Goal: Task Accomplishment & Management: Manage account settings

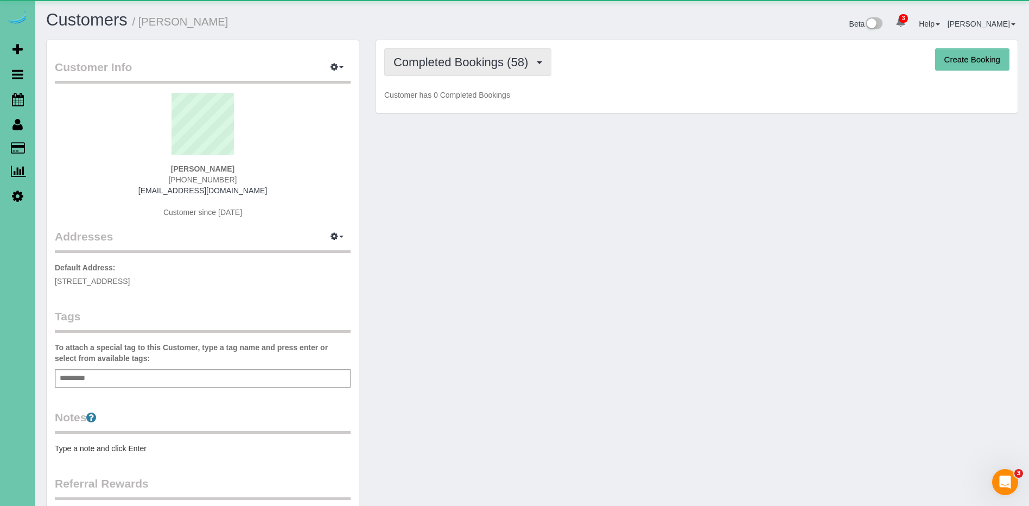
click at [488, 61] on span "Completed Bookings (58)" at bounding box center [464, 62] width 140 height 14
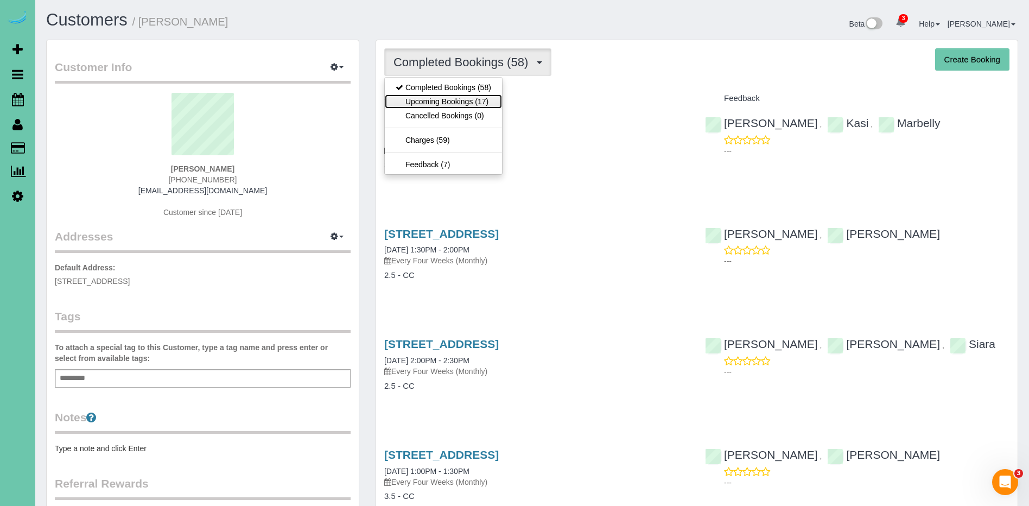
click at [479, 102] on link "Upcoming Bookings (17)" at bounding box center [443, 101] width 117 height 14
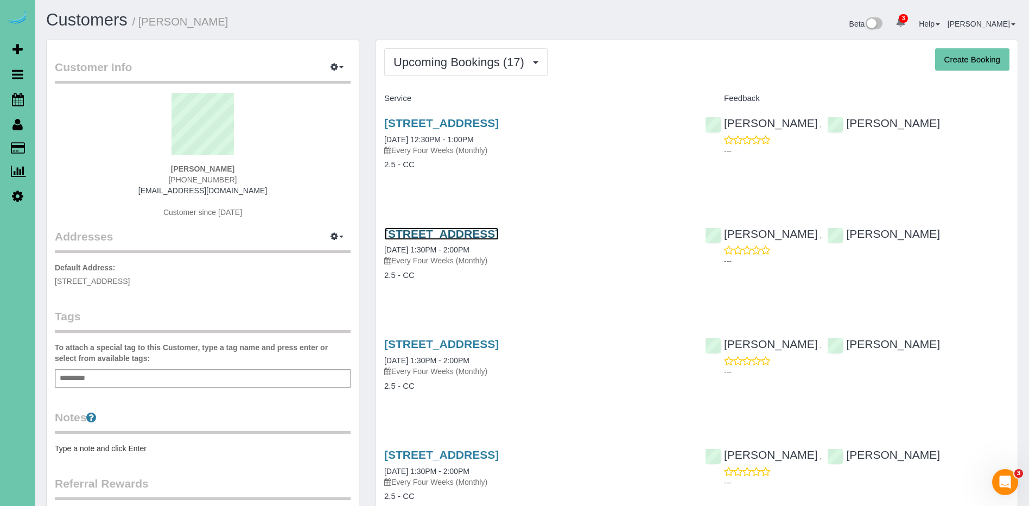
click at [488, 233] on link "16652 S 219th Plaza, Gretna, NE 68028" at bounding box center [441, 234] width 115 height 12
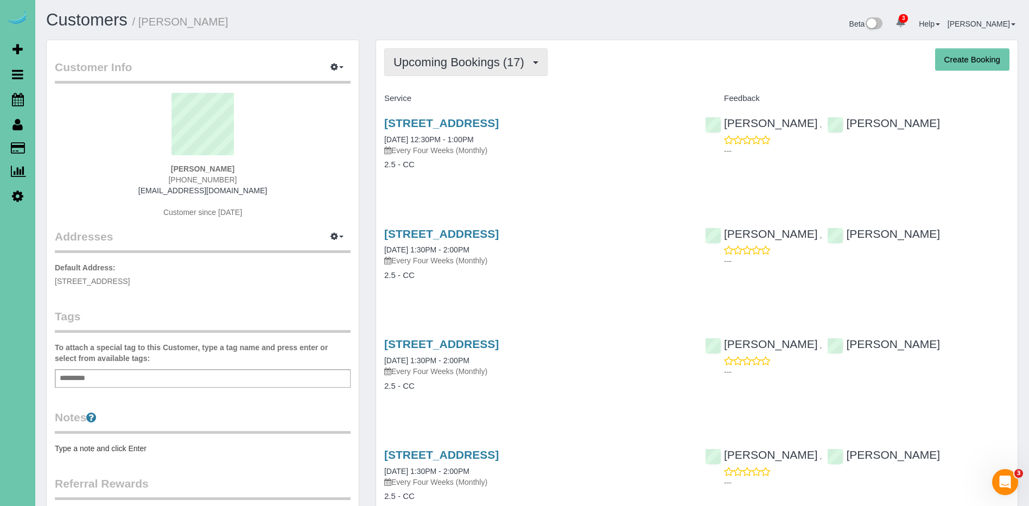
click at [442, 55] on span "Upcoming Bookings (17)" at bounding box center [462, 62] width 136 height 14
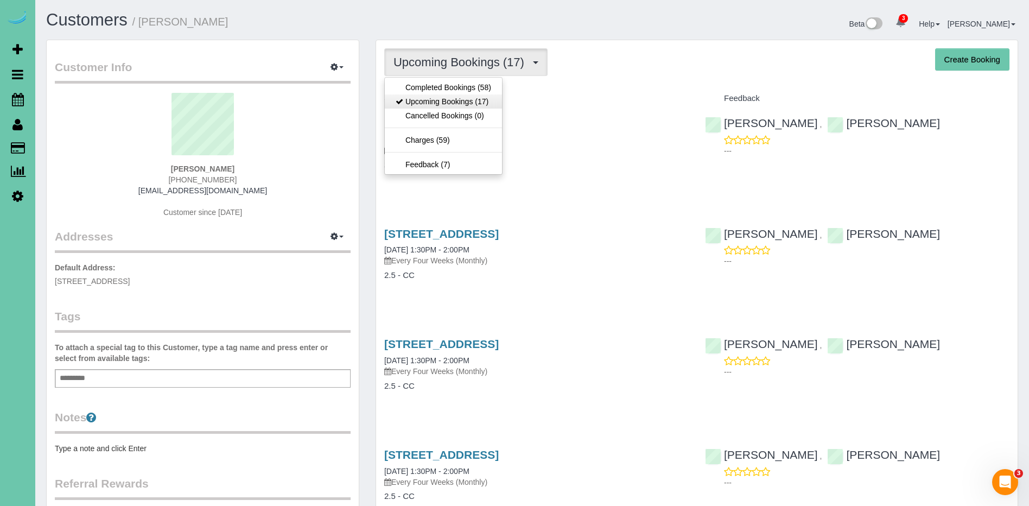
scroll to position [3, 0]
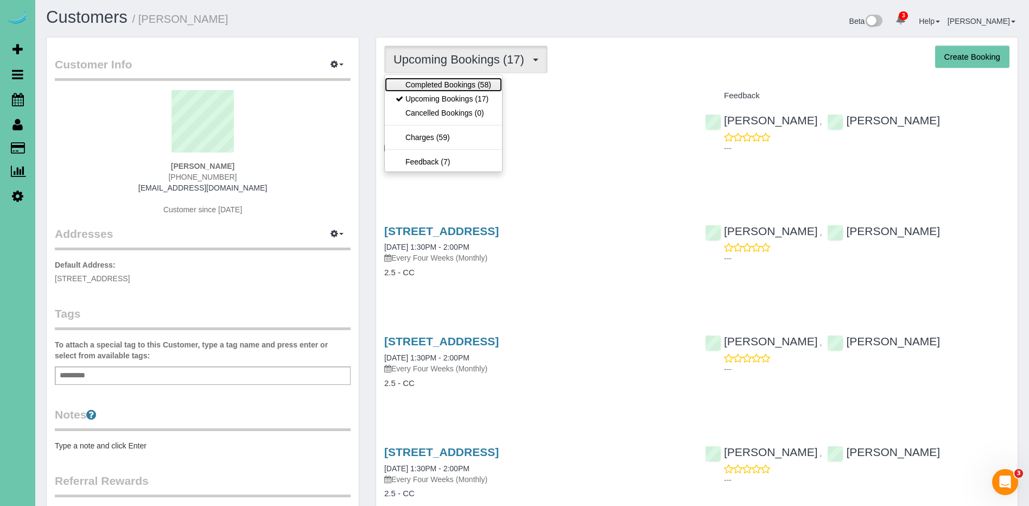
click at [445, 86] on link "Completed Bookings (58)" at bounding box center [443, 85] width 117 height 14
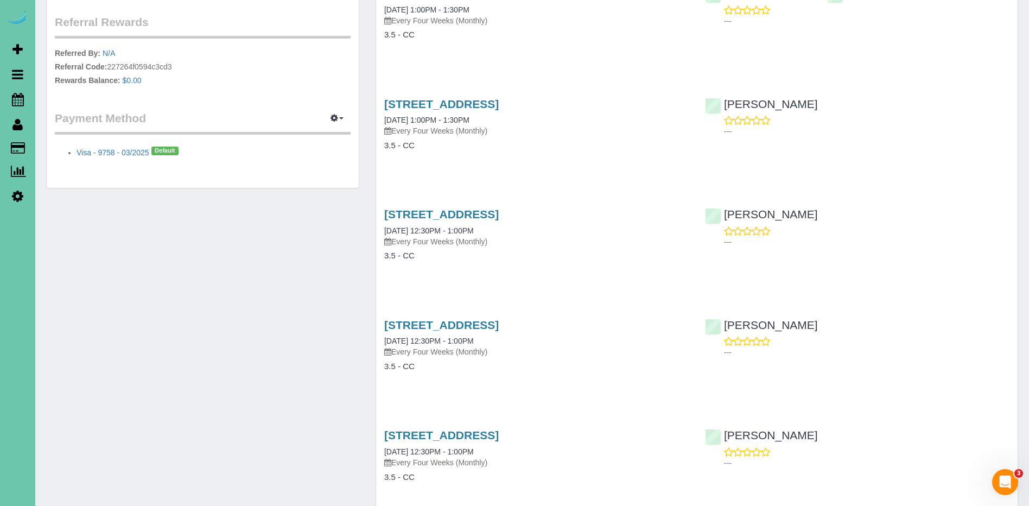
scroll to position [367, 0]
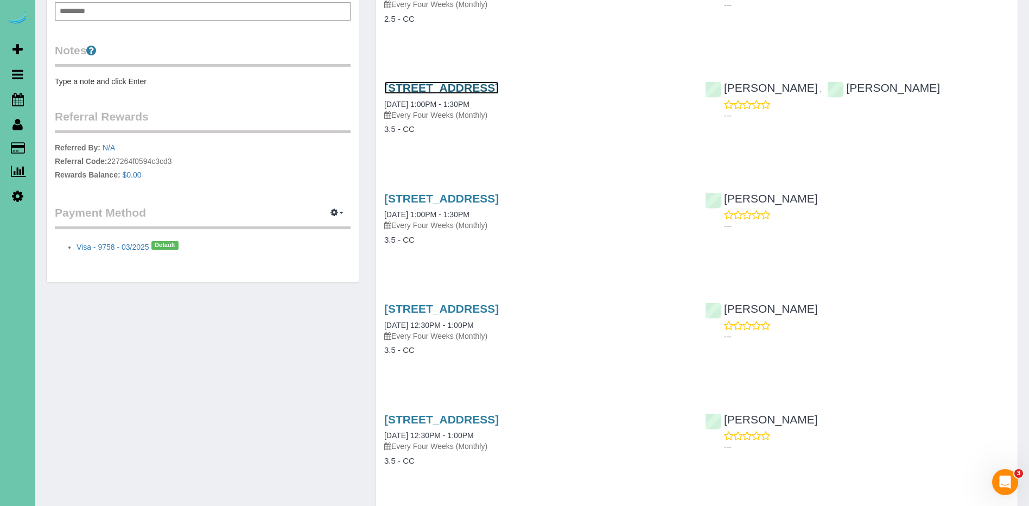
click at [498, 91] on link "16652 S 219th Plaza, Gretna, NE 68028" at bounding box center [441, 87] width 115 height 12
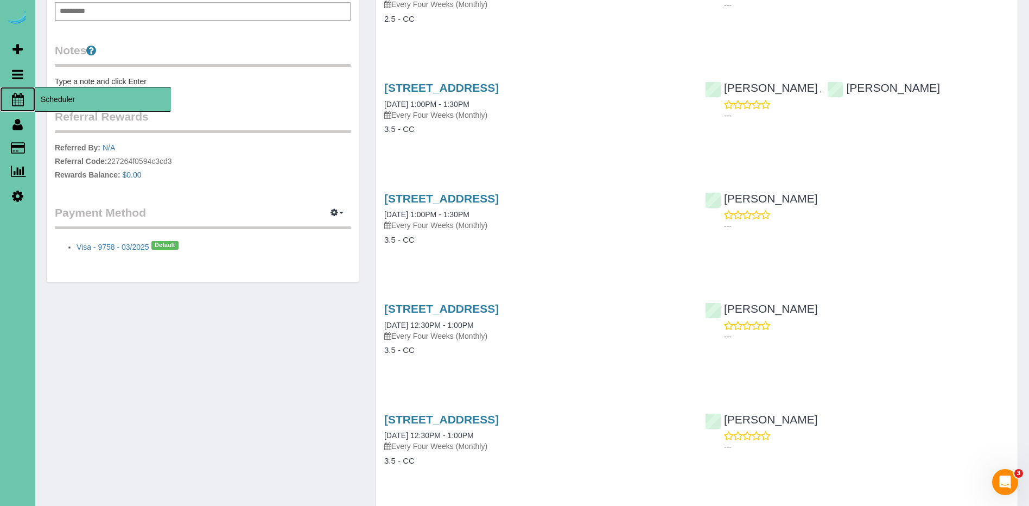
click at [55, 98] on span "Scheduler" at bounding box center [103, 99] width 136 height 25
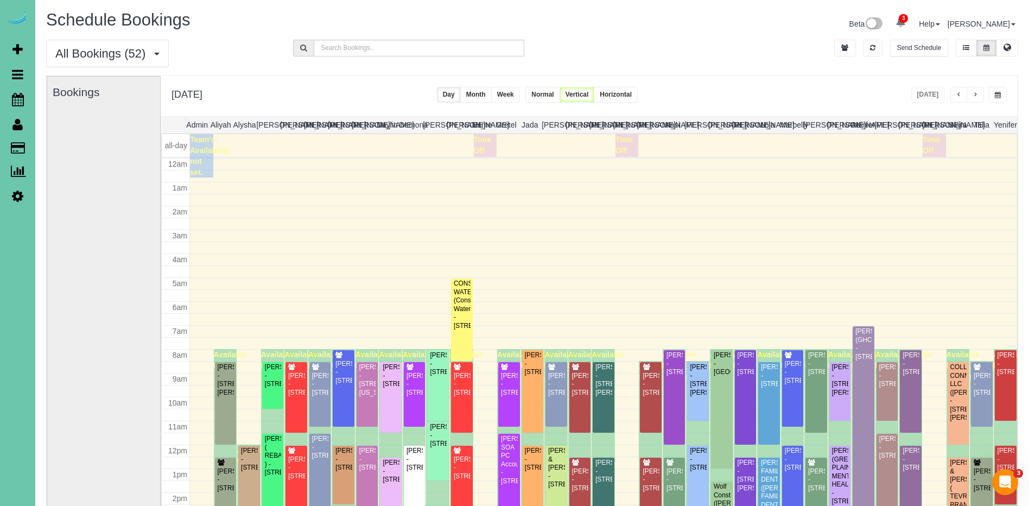
scroll to position [144, 0]
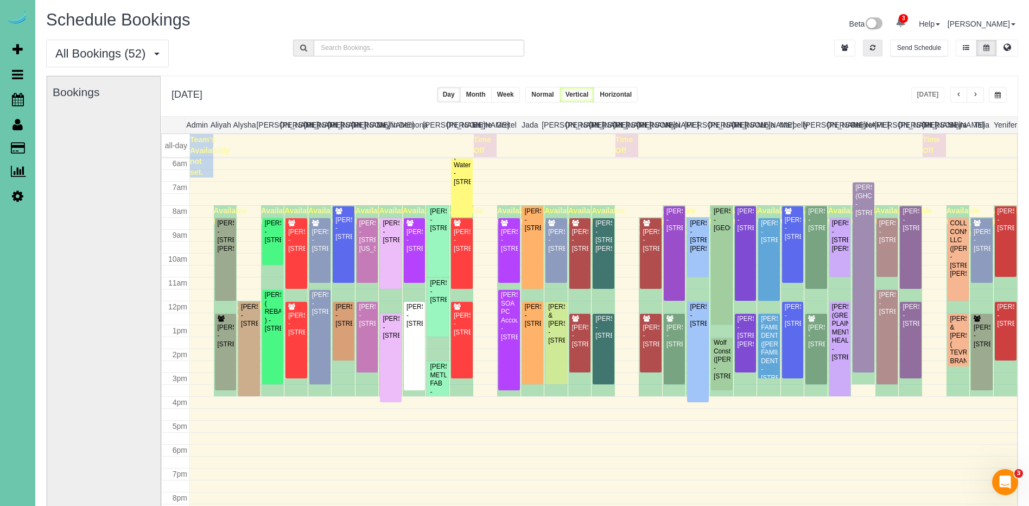
drag, startPoint x: 877, startPoint y: 48, endPoint x: 929, endPoint y: 91, distance: 67.2
click at [877, 48] on button "button" at bounding box center [873, 48] width 20 height 17
click at [561, 340] on div "David & Krystal Cherney - 1728 S 150th St, Omaha, NE 68144" at bounding box center [556, 324] width 17 height 42
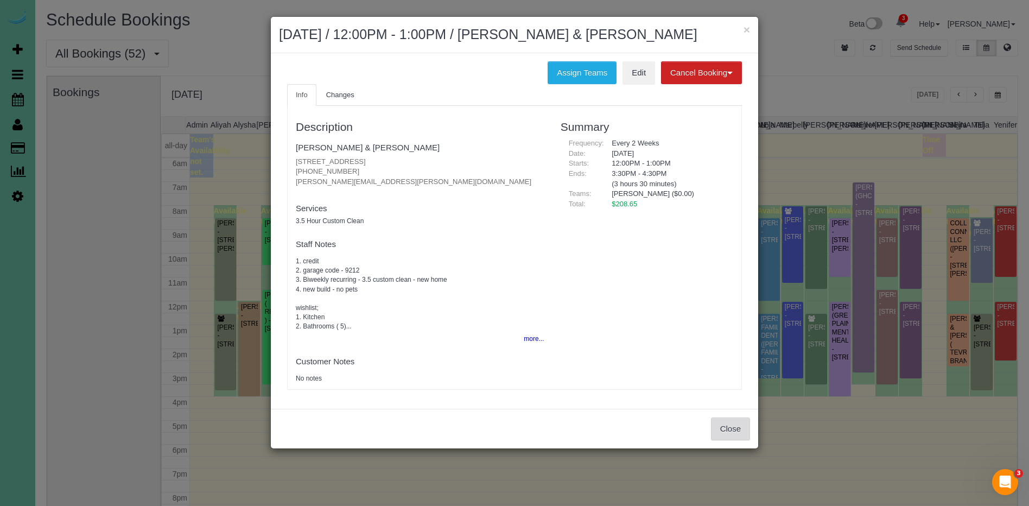
click at [726, 427] on button "Close" at bounding box center [730, 429] width 39 height 23
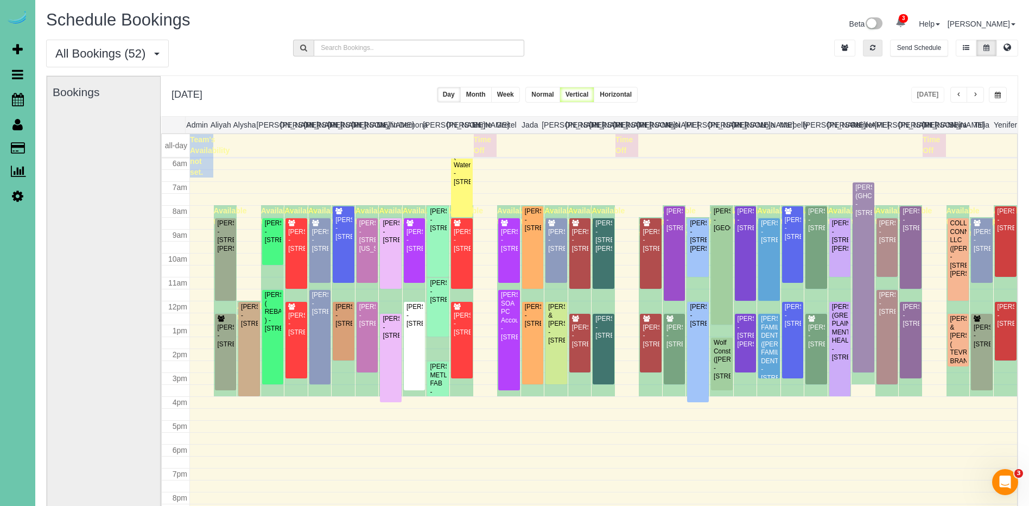
drag, startPoint x: 869, startPoint y: 48, endPoint x: 907, endPoint y: 83, distance: 51.9
click at [870, 48] on button "button" at bounding box center [873, 48] width 20 height 17
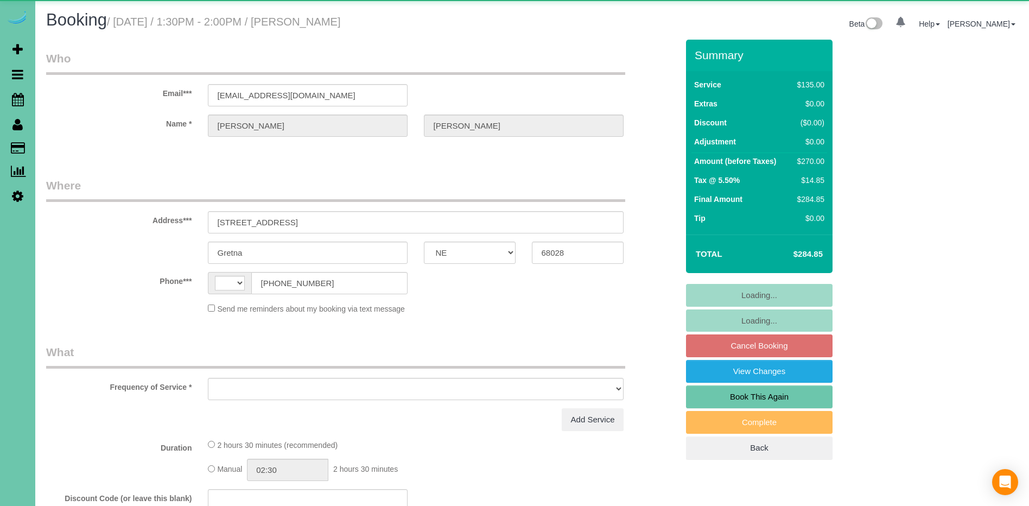
select select "NE"
select select "string:US"
select select "object:648"
select select "string:fspay-a7c4e316-1d4c-429f-a6e6-75430ac77ea5"
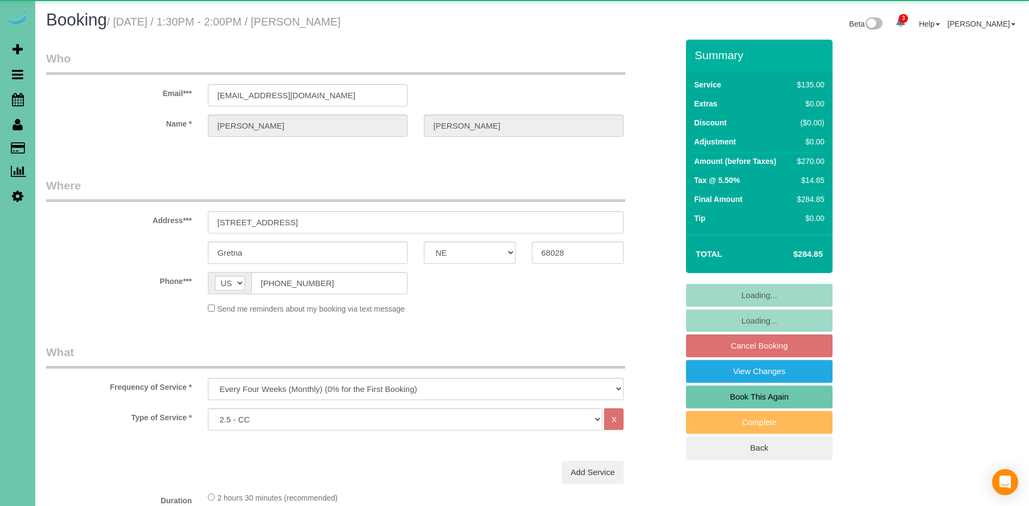
select select "object:667"
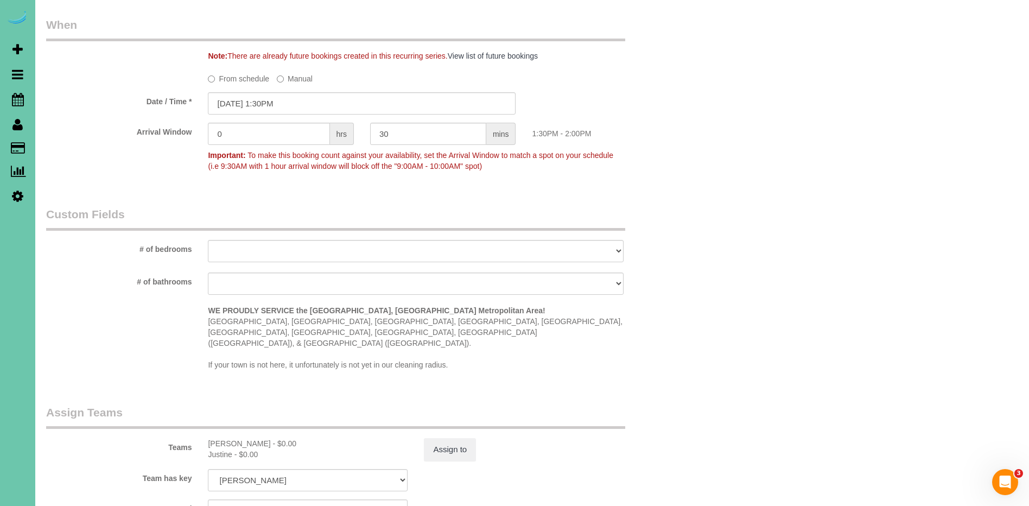
scroll to position [1081, 0]
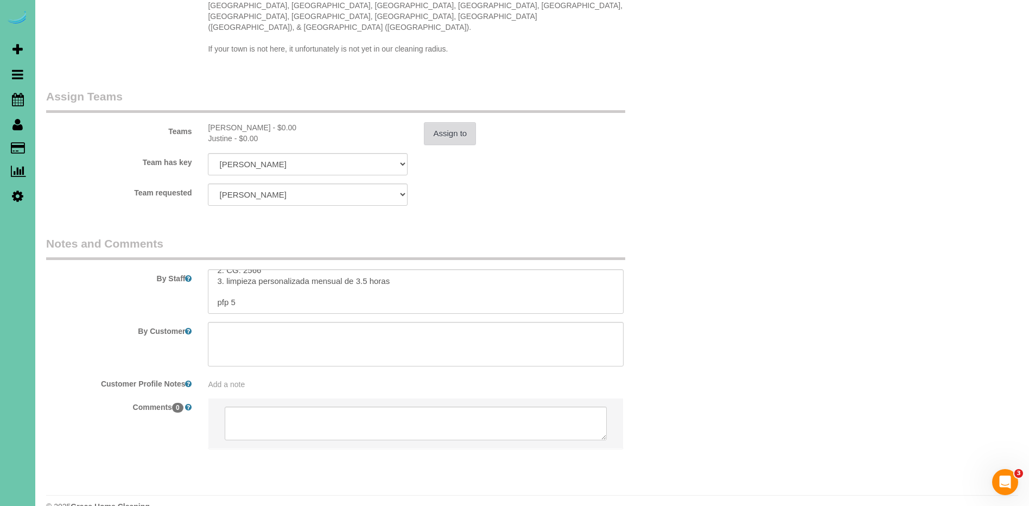
click at [472, 122] on button "Assign to" at bounding box center [450, 133] width 52 height 23
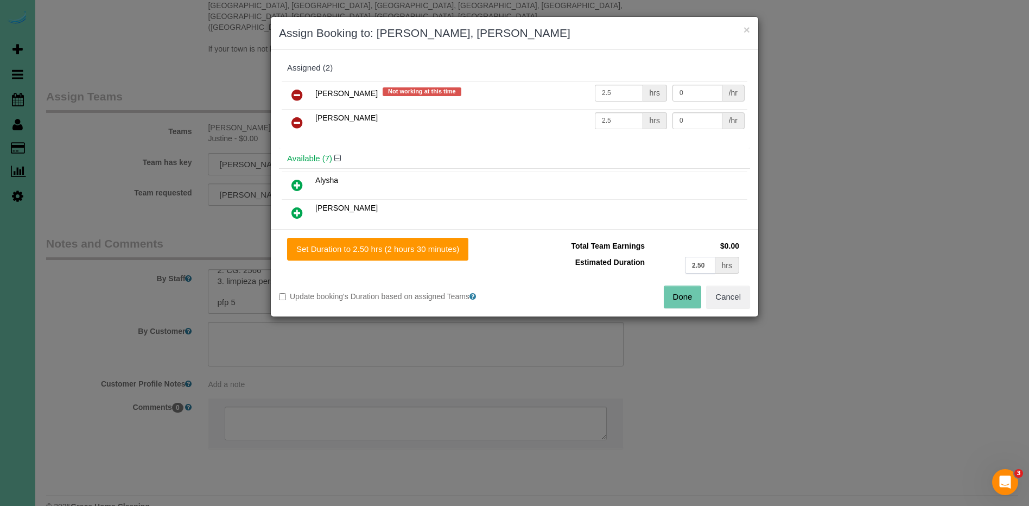
drag, startPoint x: 710, startPoint y: 268, endPoint x: 674, endPoint y: 268, distance: 35.3
click at [674, 268] on td "2.50 hrs" at bounding box center [695, 265] width 94 height 22
drag, startPoint x: 746, startPoint y: 302, endPoint x: 614, endPoint y: 238, distance: 146.9
click at [744, 301] on button "Cancel" at bounding box center [728, 297] width 44 height 23
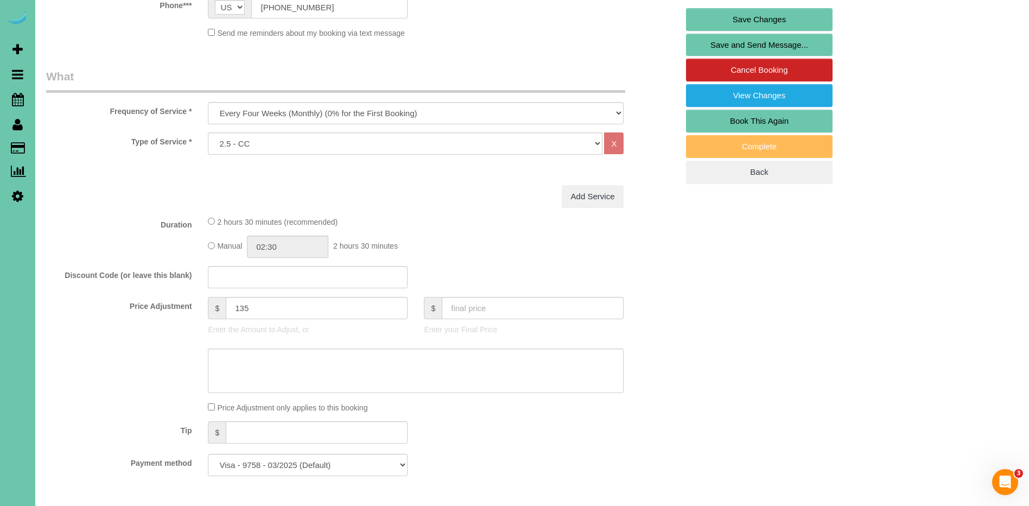
scroll to position [336, 0]
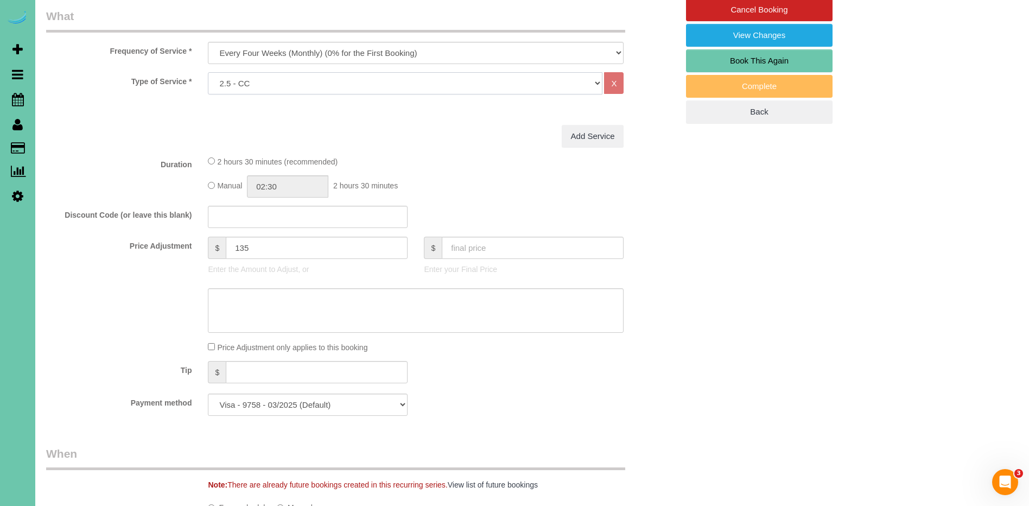
click at [264, 83] on select "Hourly 2.5 Hour Custom Clean 3.5 Hour Custom Clean commercial 1000 Square Feet …" at bounding box center [405, 83] width 395 height 22
select select "160"
click at [208, 72] on select "Hourly 2.5 Hour Custom Clean 3.5 Hour Custom Clean commercial 1000 Square Feet …" at bounding box center [405, 83] width 395 height 22
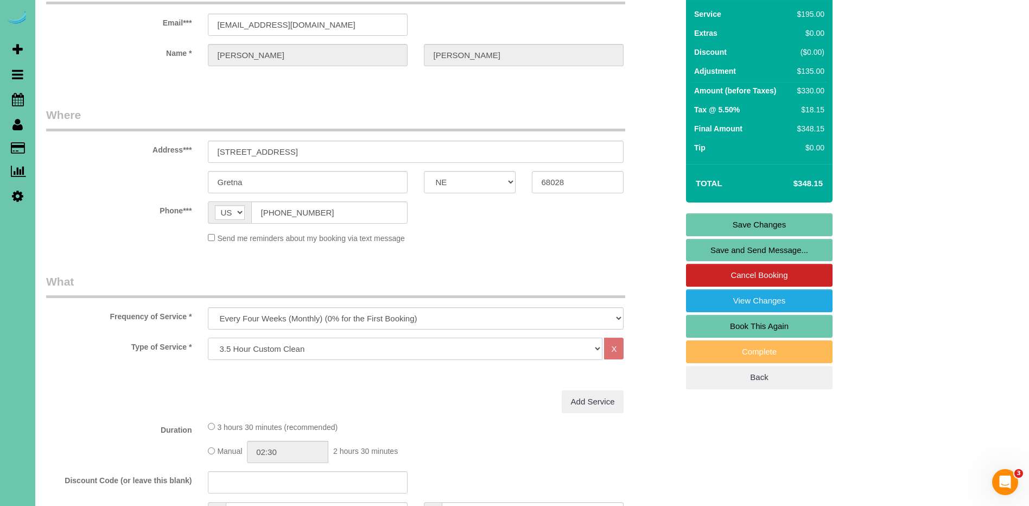
scroll to position [72, 0]
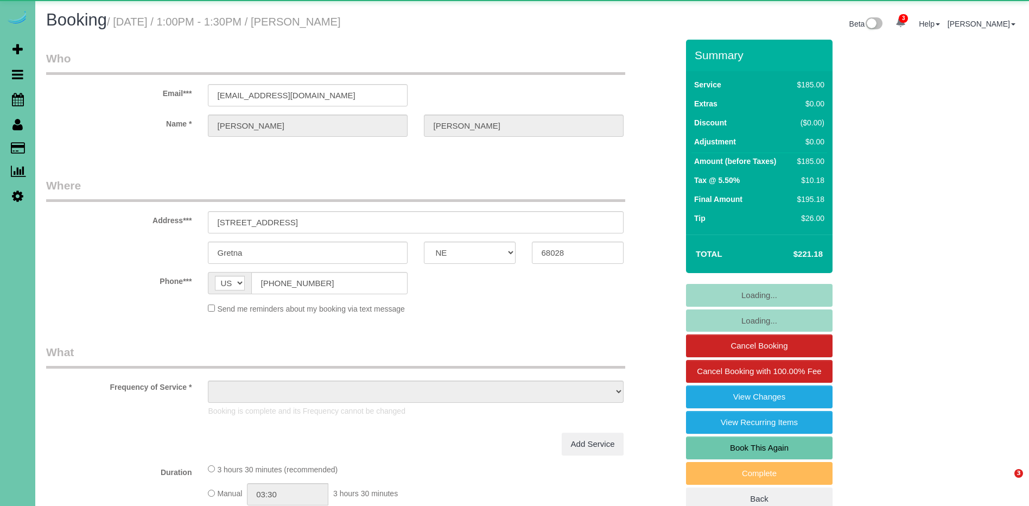
select select "NE"
select select "object:659"
select select "string:fspay-a7c4e316-1d4c-429f-a6e6-75430ac77ea5"
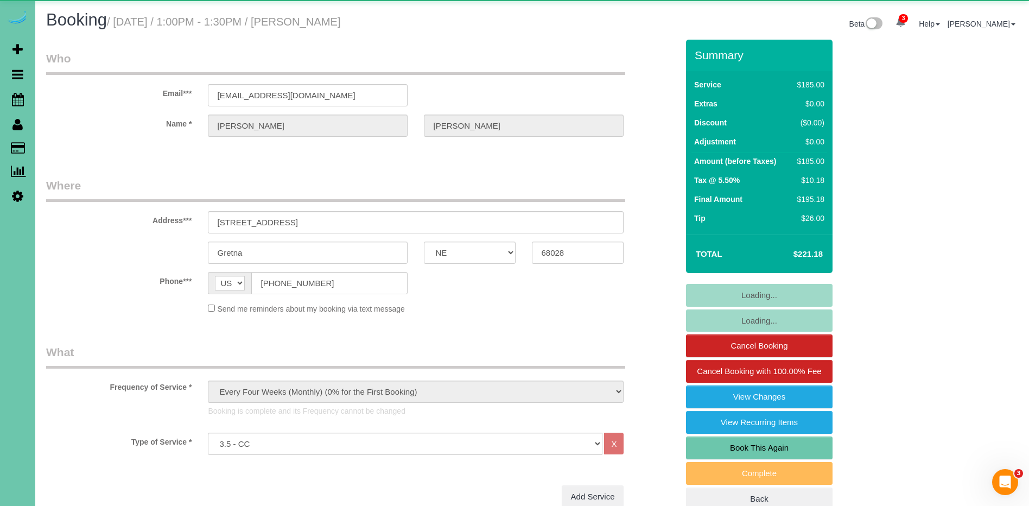
select select "object:678"
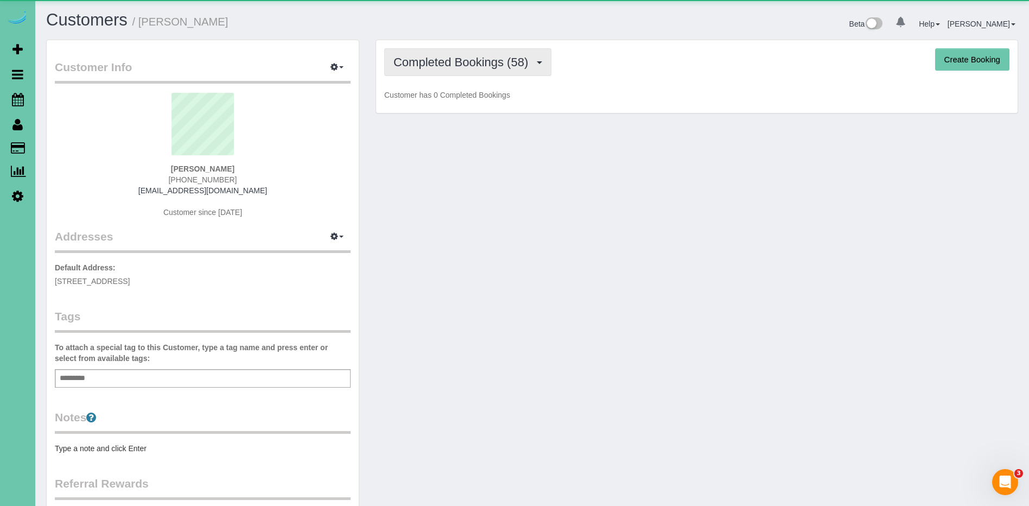
click at [450, 61] on span "Completed Bookings (58)" at bounding box center [464, 62] width 140 height 14
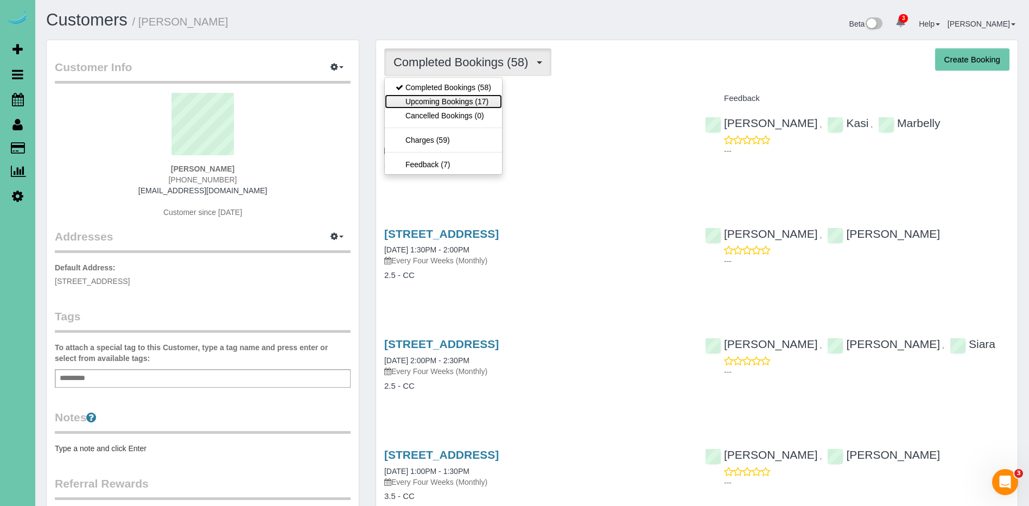
click at [479, 101] on link "Upcoming Bookings (17)" at bounding box center [443, 101] width 117 height 14
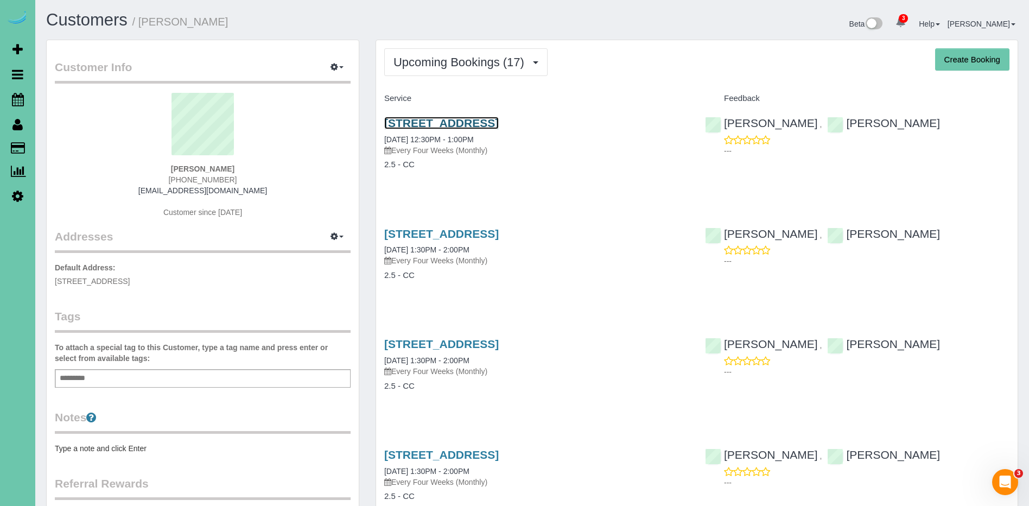
click at [499, 122] on link "16652 S 219th Plaza, Gretna, NE 68028" at bounding box center [441, 123] width 115 height 12
click at [499, 237] on link "16652 S 219th Plaza, Gretna, NE 68028" at bounding box center [441, 234] width 115 height 12
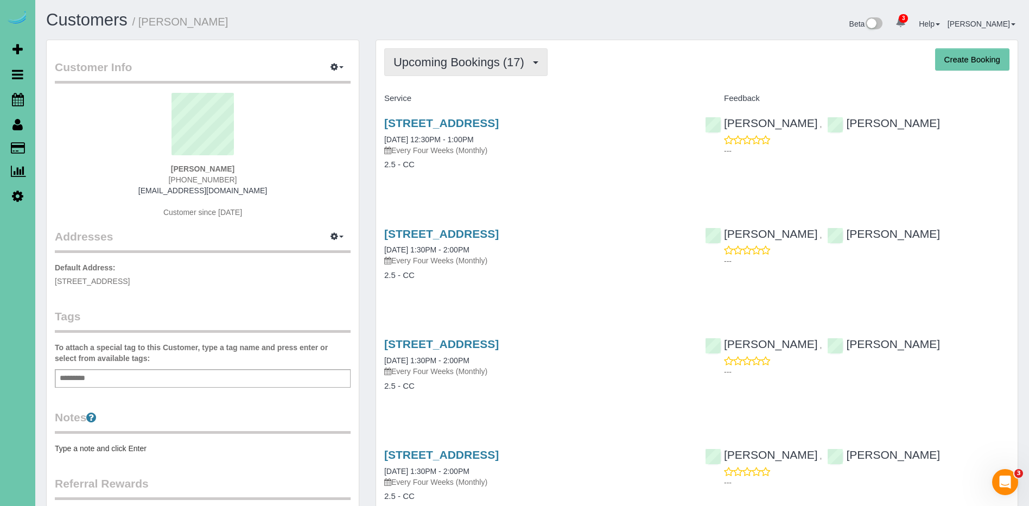
click at [426, 69] on button "Upcoming Bookings (17)" at bounding box center [465, 62] width 163 height 28
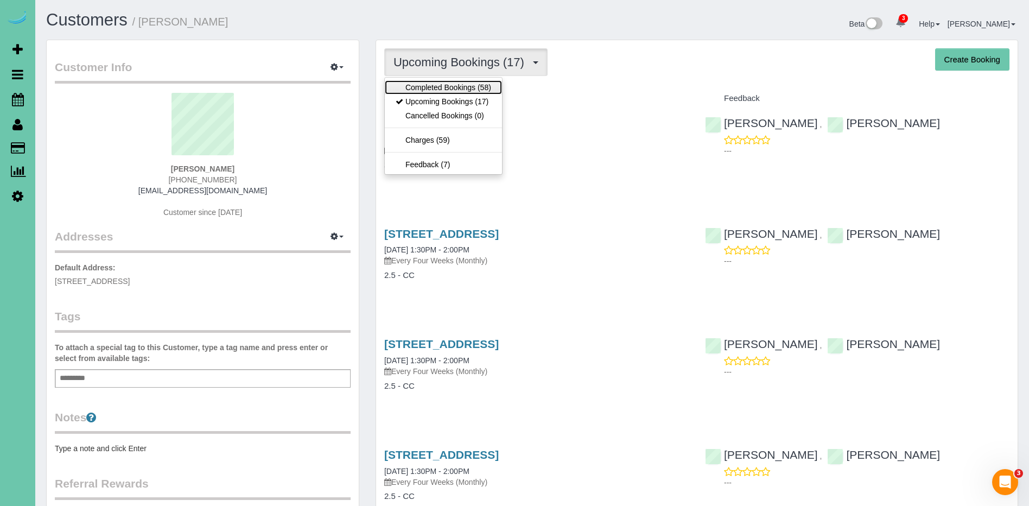
click at [441, 89] on link "Completed Bookings (58)" at bounding box center [443, 87] width 117 height 14
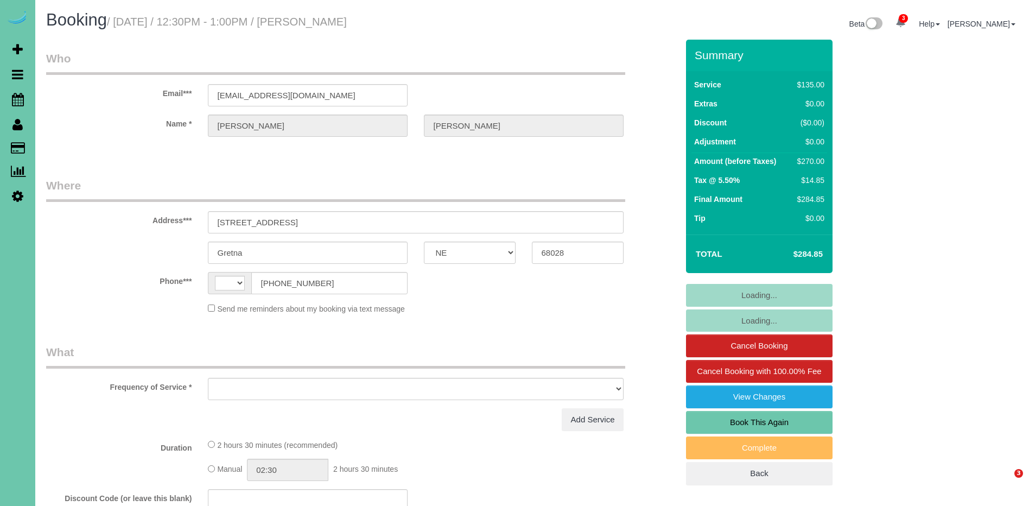
select select "NE"
select select "string:[GEOGRAPHIC_DATA]"
select select "string:fspay-a7c4e316-1d4c-429f-a6e6-75430ac77ea5"
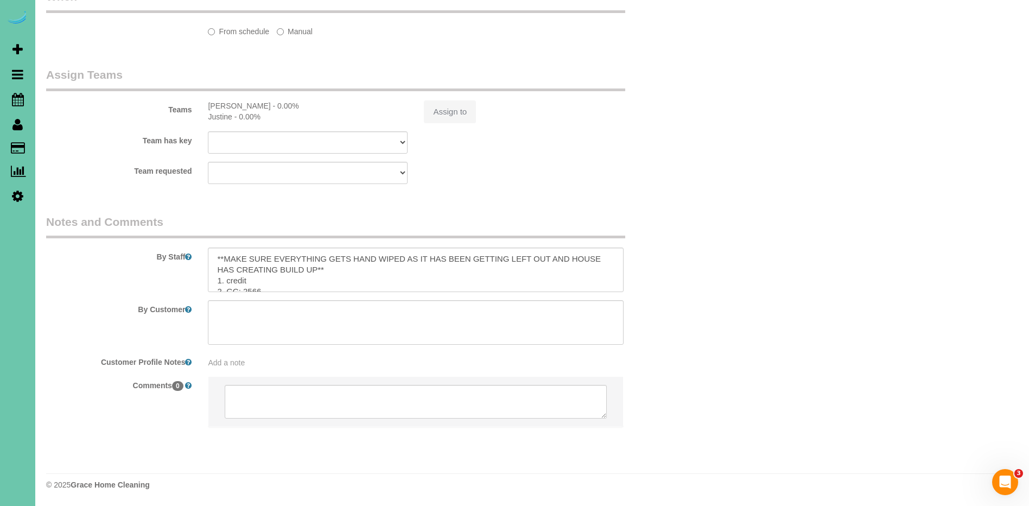
select select "object:924"
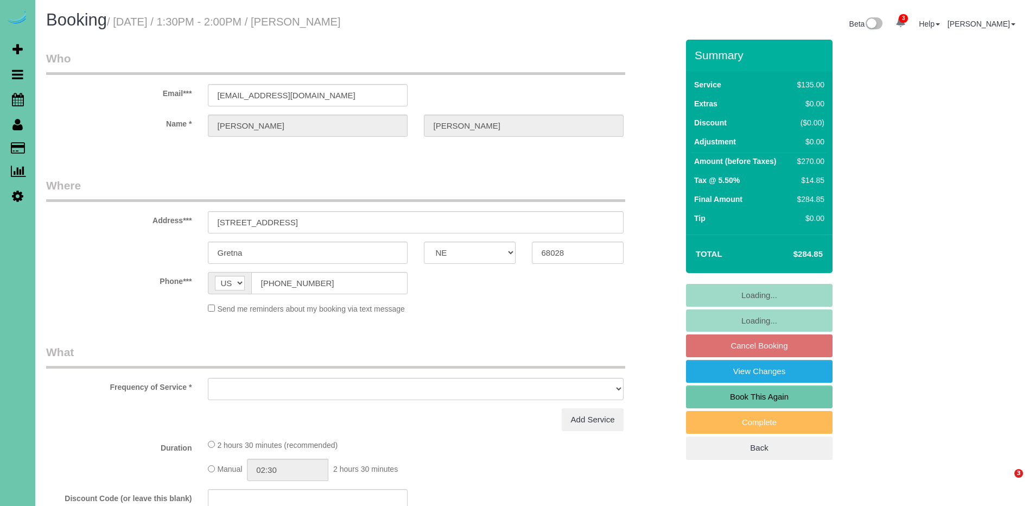
select select "NE"
select select "object:667"
select select "string:fspay-a7c4e316-1d4c-429f-a6e6-75430ac77ea5"
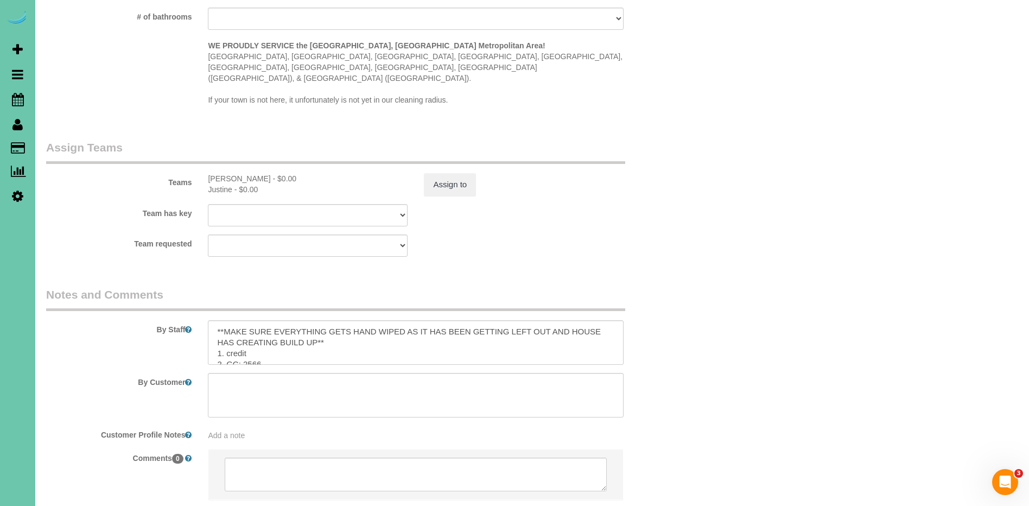
scroll to position [1081, 0]
